Goal: Find specific page/section: Find specific page/section

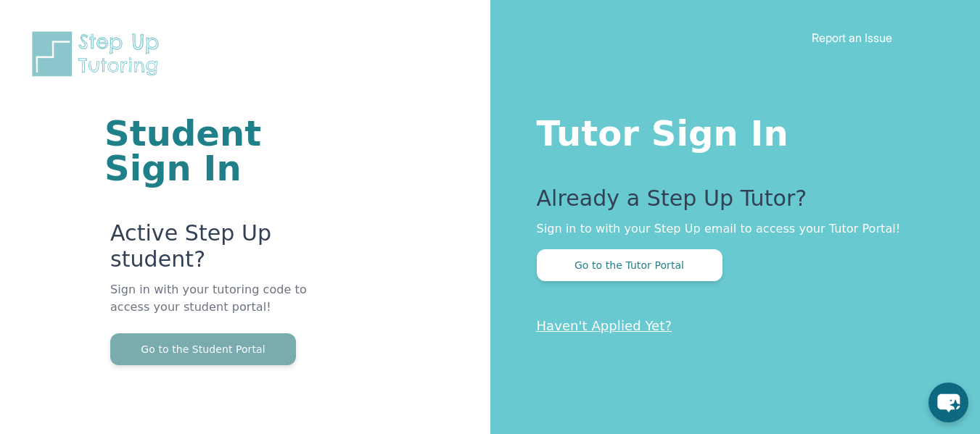
click at [245, 349] on button "Go to the Student Portal" at bounding box center [203, 350] width 186 height 32
click at [176, 352] on button "Go to the Student Portal" at bounding box center [203, 350] width 186 height 32
click at [254, 361] on button "Go to the Student Portal" at bounding box center [203, 350] width 186 height 32
click at [246, 349] on button "Go to the Student Portal" at bounding box center [203, 350] width 186 height 32
click at [222, 361] on button "Go to the Student Portal" at bounding box center [203, 350] width 186 height 32
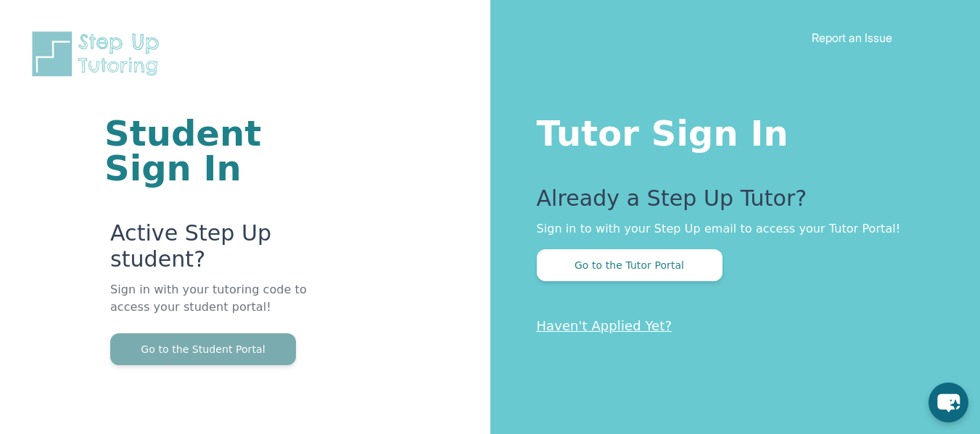
click at [245, 337] on button "Go to the Student Portal" at bounding box center [203, 350] width 186 height 32
click at [258, 349] on button "Go to the Student Portal" at bounding box center [203, 350] width 186 height 32
